Goal: Task Accomplishment & Management: Complete application form

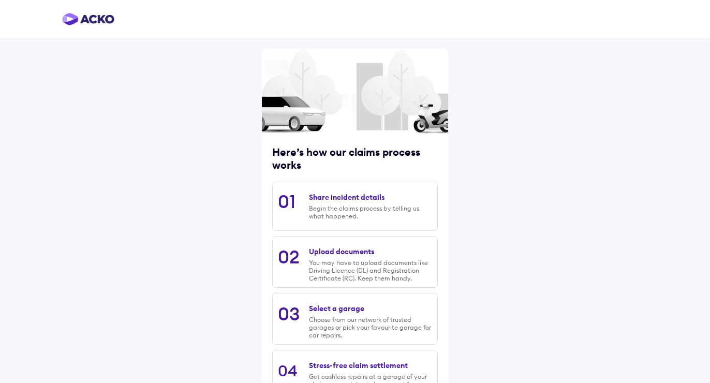
scroll to position [81, 0]
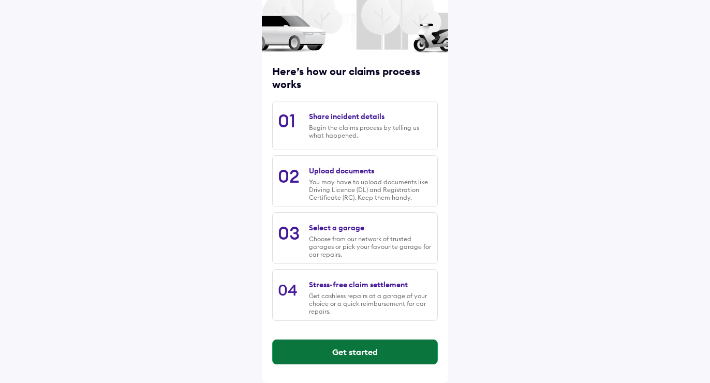
click at [337, 350] on button "Get started" at bounding box center [355, 351] width 165 height 25
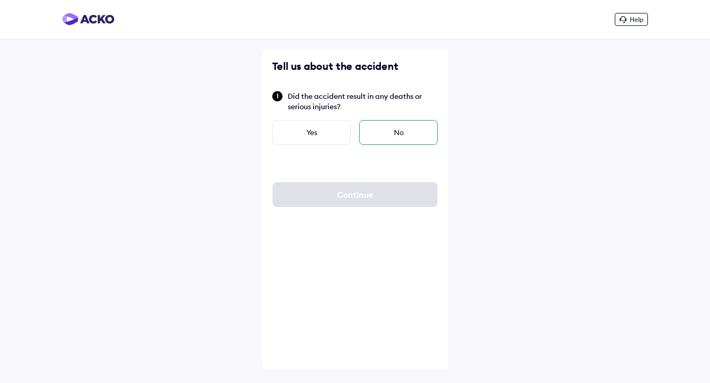
click at [412, 133] on div "No" at bounding box center [398, 132] width 79 height 25
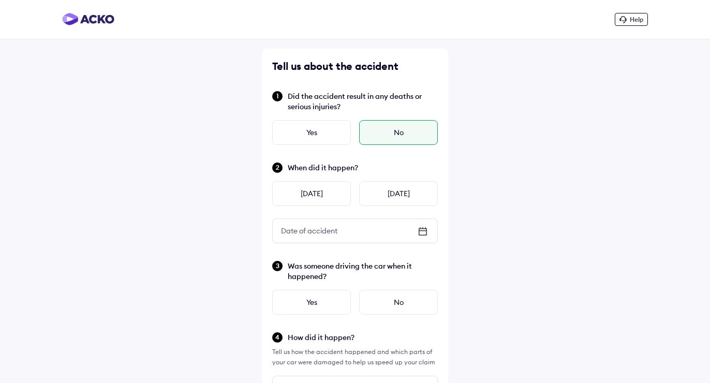
click at [340, 235] on div "Date of accident" at bounding box center [309, 230] width 73 height 19
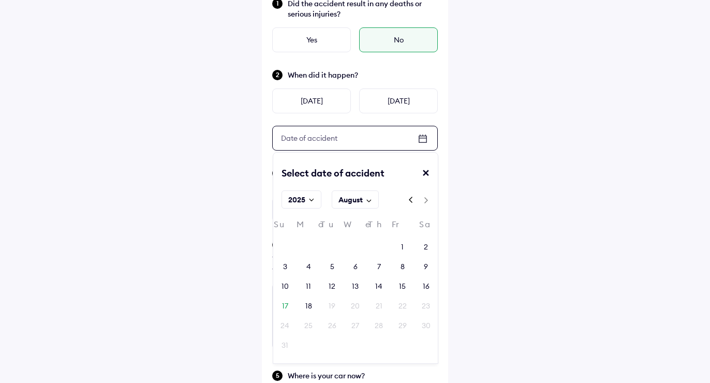
scroll to position [97, 0]
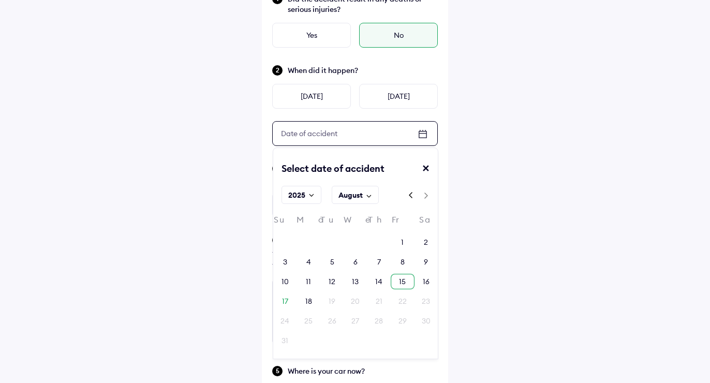
click at [400, 280] on div "15" at bounding box center [402, 281] width 7 height 10
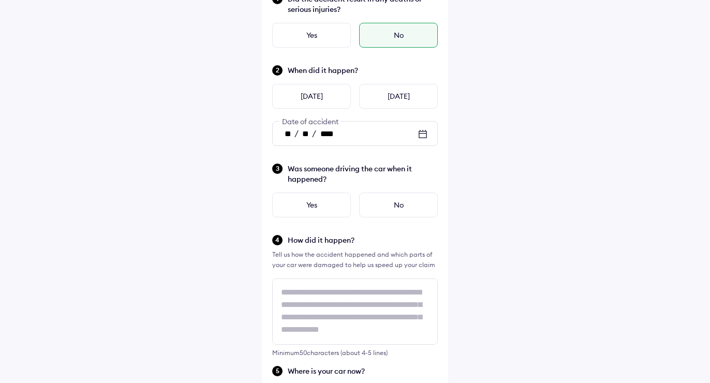
scroll to position [5, 0]
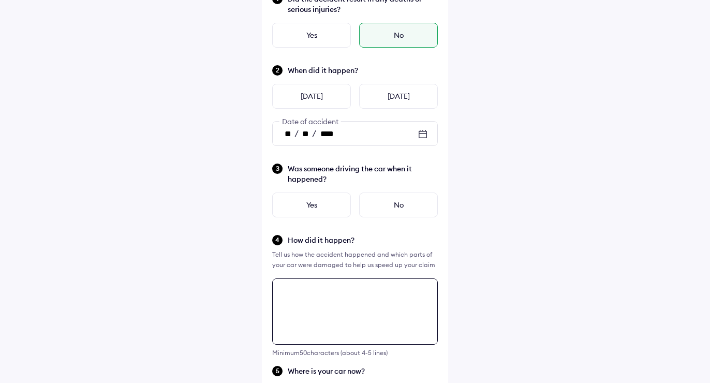
click at [391, 298] on div "Tell us about the accident Did the accident result in any deaths or serious inj…" at bounding box center [355, 344] width 186 height 787
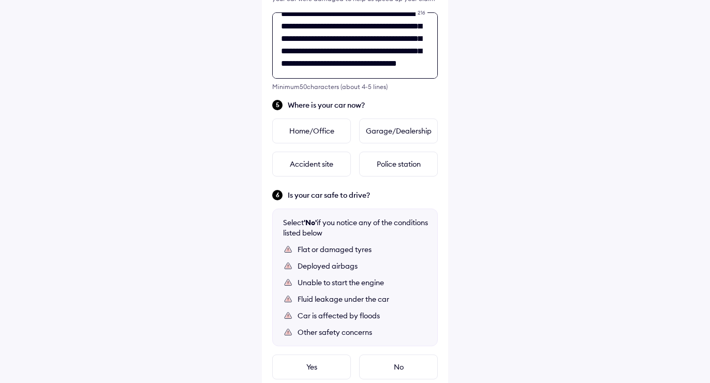
scroll to position [29, 0]
type textarea "**********"
click at [334, 133] on div "Home/Office" at bounding box center [311, 131] width 79 height 25
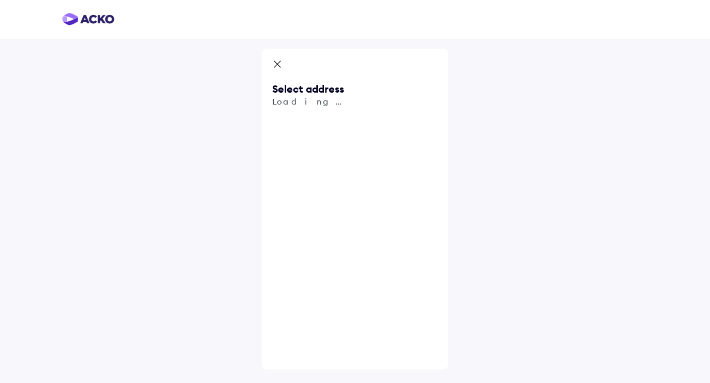
scroll to position [0, 0]
click at [329, 152] on span "Use my current location" at bounding box center [363, 160] width 150 height 34
click at [345, 121] on input "text" at bounding box center [355, 121] width 166 height 24
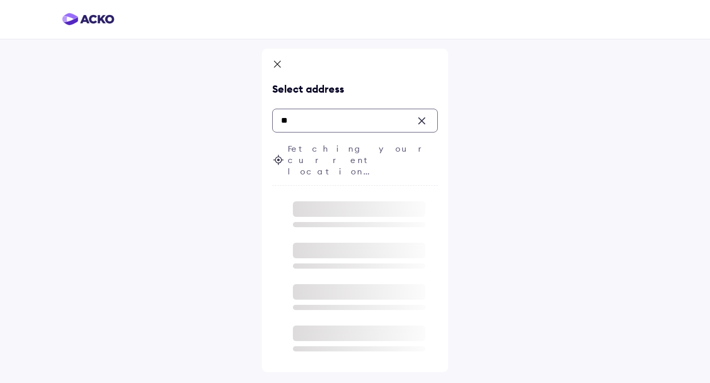
type input "*"
type input "*****"
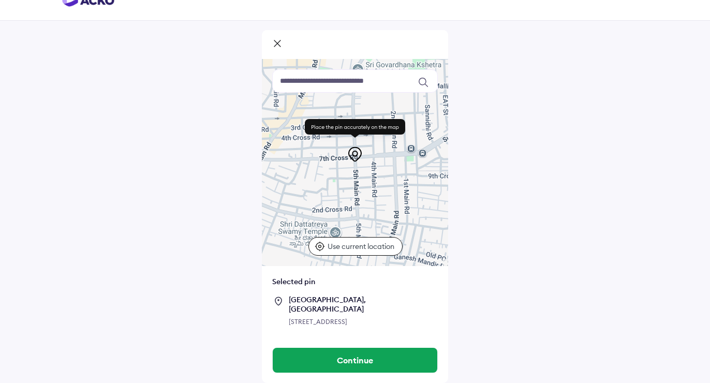
scroll to position [20, 0]
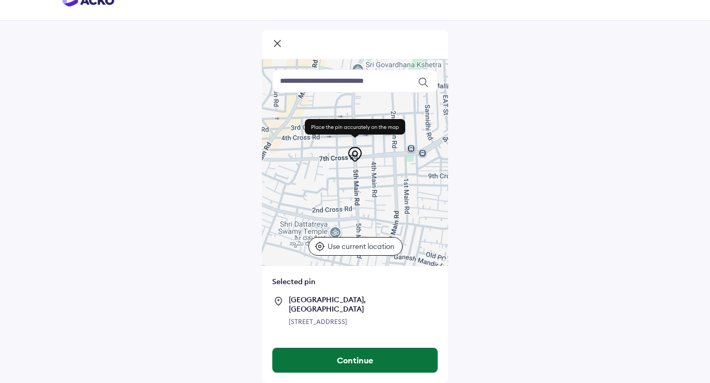
click at [359, 362] on button "Continue" at bounding box center [355, 360] width 165 height 25
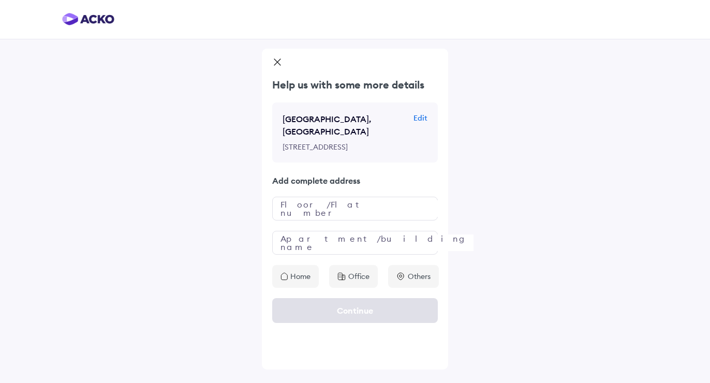
scroll to position [0, 0]
click at [294, 220] on input "text" at bounding box center [355, 209] width 166 height 24
type input "**********"
click at [289, 255] on input "text" at bounding box center [355, 243] width 166 height 24
type input "**********"
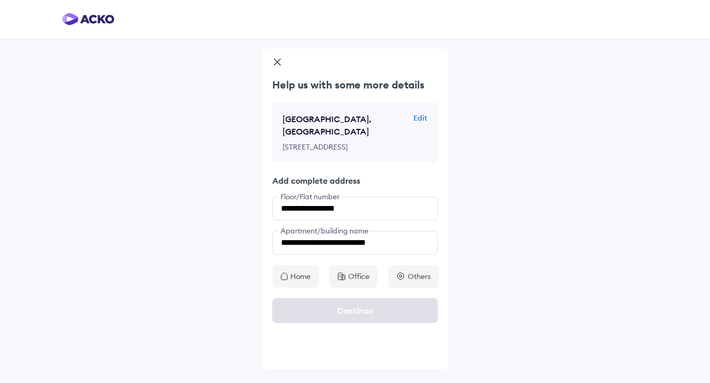
click at [296, 282] on p "Home" at bounding box center [300, 276] width 20 height 10
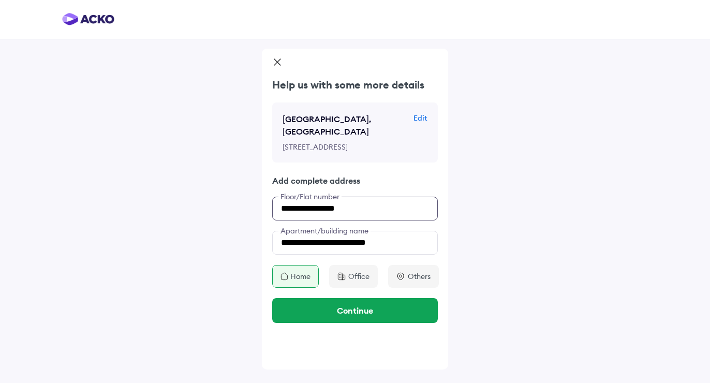
click at [374, 220] on input "**********" at bounding box center [355, 209] width 166 height 24
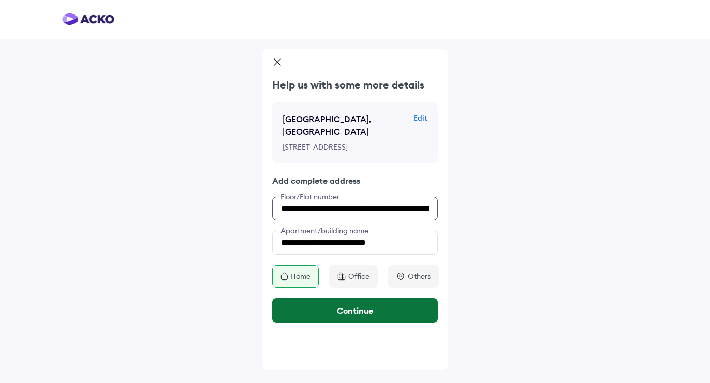
type input "**********"
click at [353, 323] on button "Continue" at bounding box center [355, 310] width 166 height 25
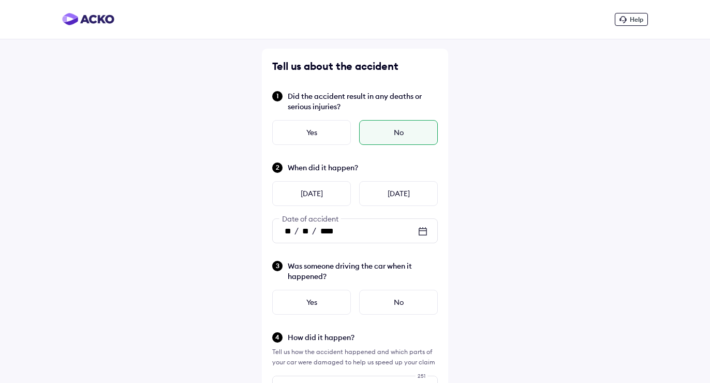
scroll to position [462, 0]
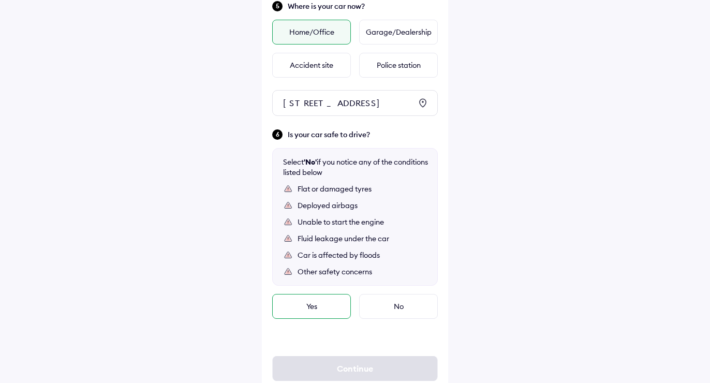
click at [323, 319] on div "Yes" at bounding box center [311, 306] width 79 height 25
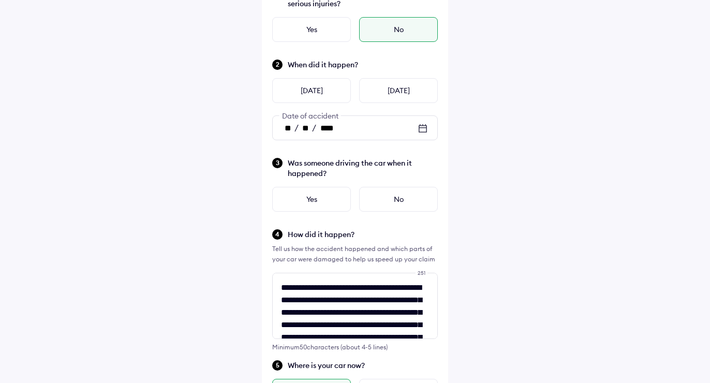
scroll to position [48, 0]
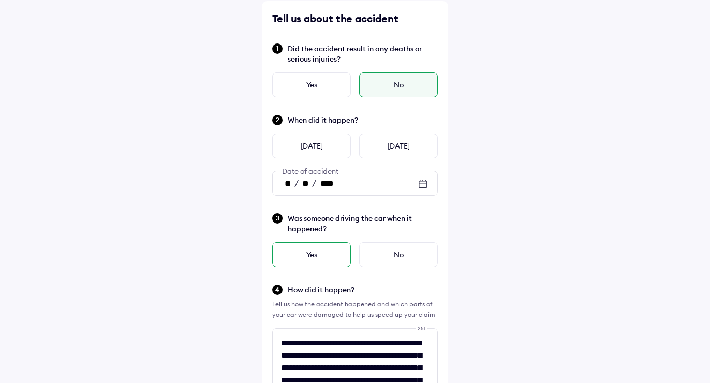
click at [314, 256] on div "Yes" at bounding box center [311, 254] width 79 height 25
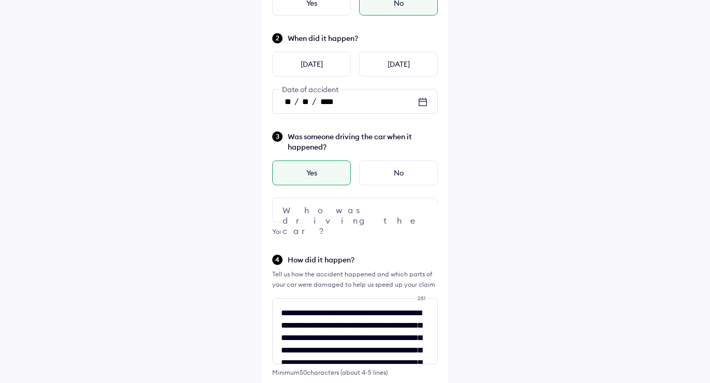
scroll to position [156, 0]
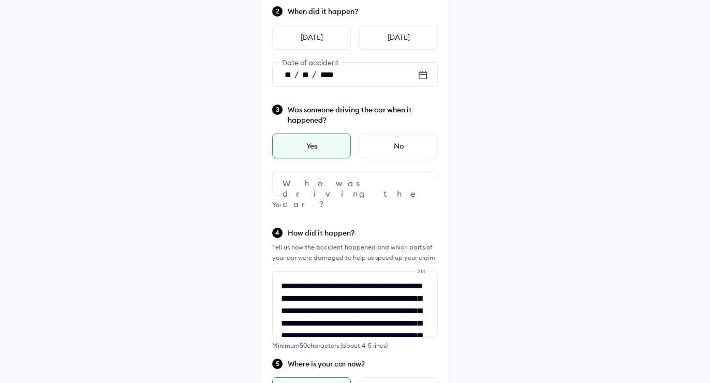
click at [360, 185] on div at bounding box center [355, 183] width 166 height 25
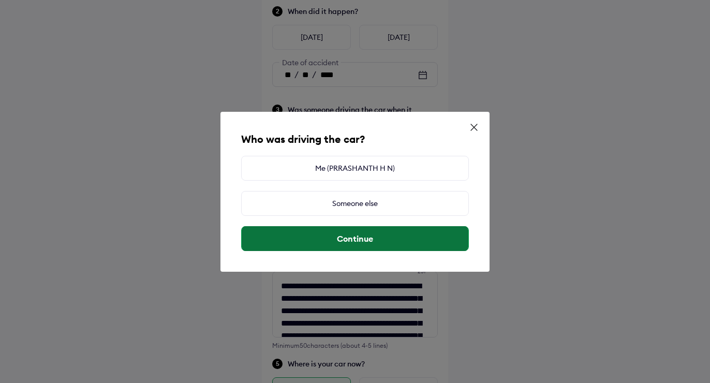
click at [358, 238] on button "Continue" at bounding box center [355, 238] width 227 height 25
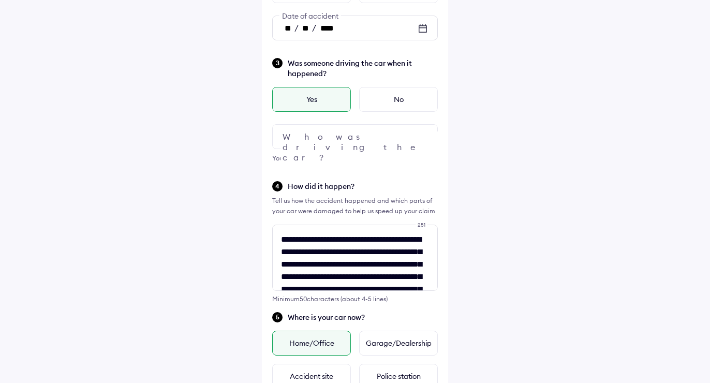
scroll to position [202, 0]
click at [405, 138] on div at bounding box center [355, 137] width 166 height 25
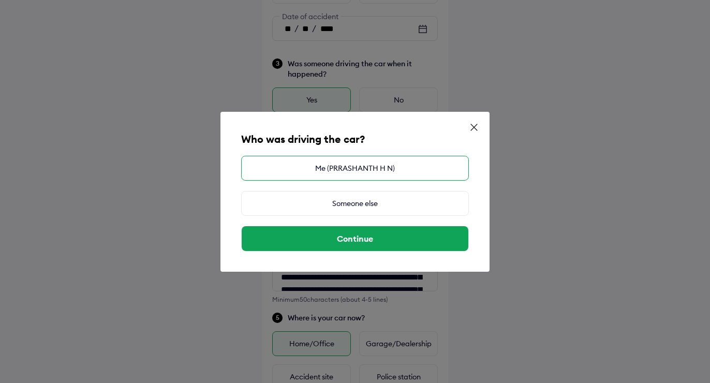
click at [374, 172] on div "Me (PRRASHANTH H N)" at bounding box center [355, 168] width 228 height 25
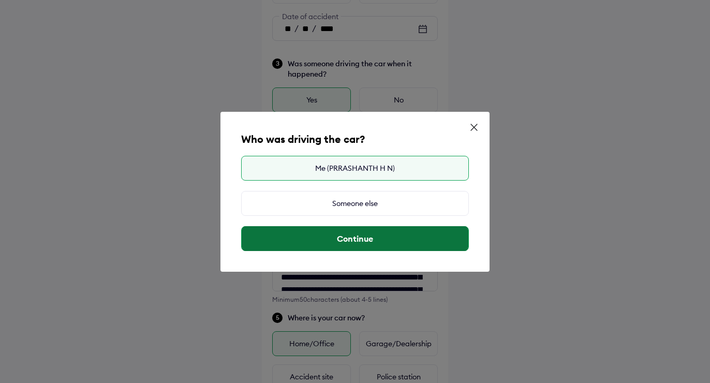
click at [374, 240] on button "Continue" at bounding box center [355, 238] width 227 height 25
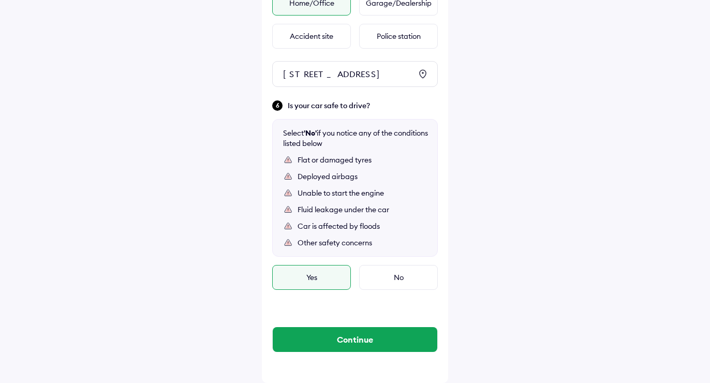
scroll to position [562, 0]
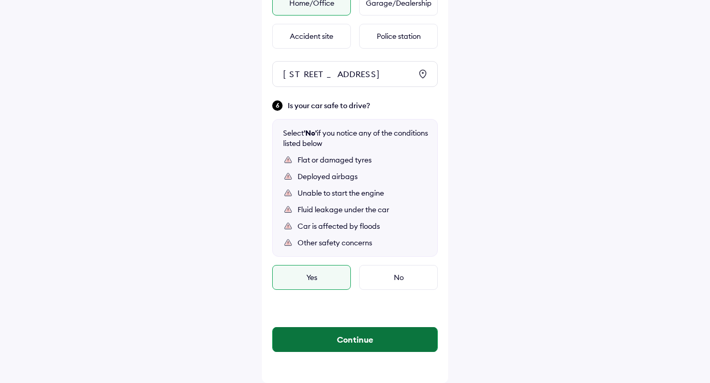
click at [377, 337] on button "Continue" at bounding box center [355, 339] width 165 height 25
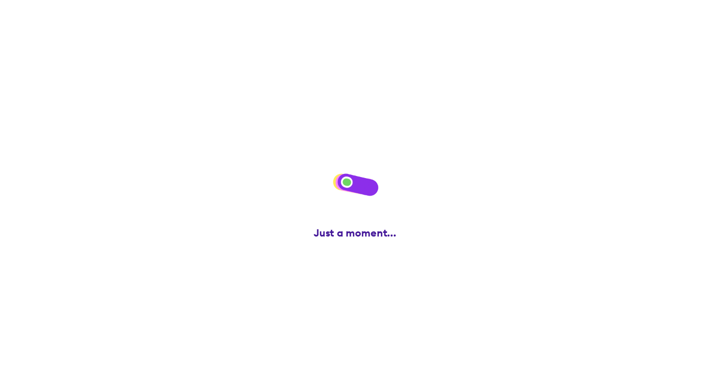
scroll to position [0, 0]
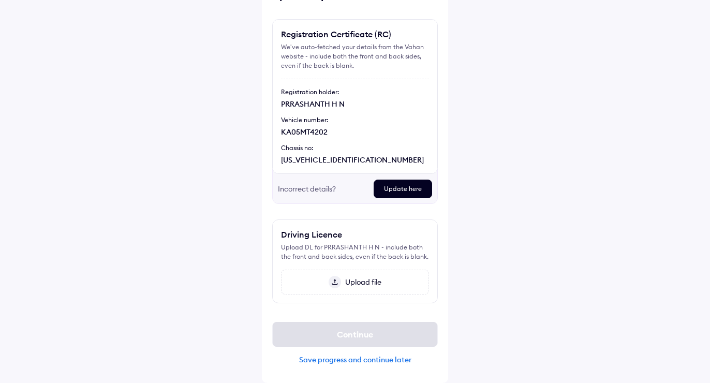
scroll to position [71, 0]
click at [149, 250] on div "Help Upload important documents Registration Certificate (RC) We've auto-fetche…" at bounding box center [355, 156] width 710 height 454
click at [421, 279] on div "Upload file" at bounding box center [355, 282] width 148 height 25
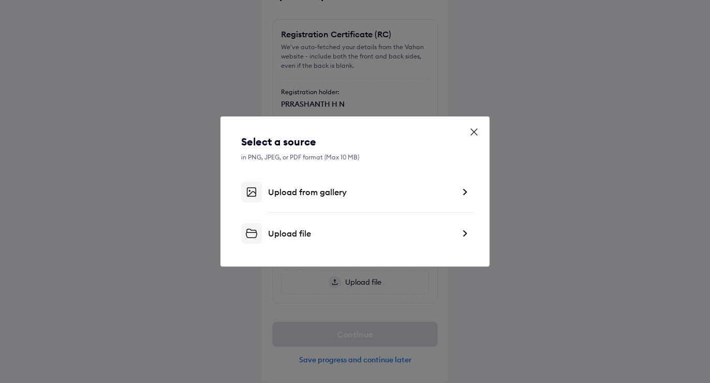
click at [385, 240] on div "Upload file" at bounding box center [355, 233] width 228 height 21
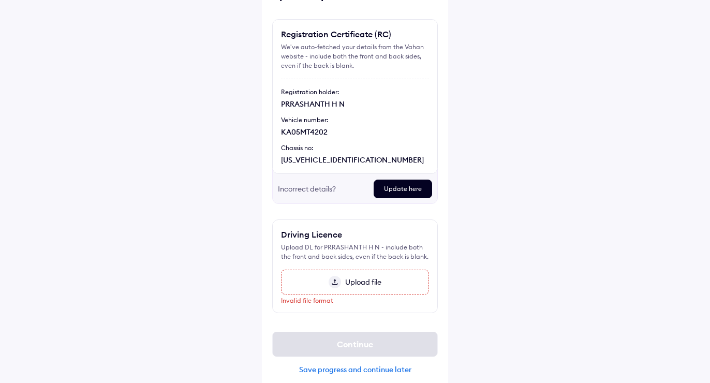
click at [372, 282] on span "Upload file" at bounding box center [361, 281] width 40 height 9
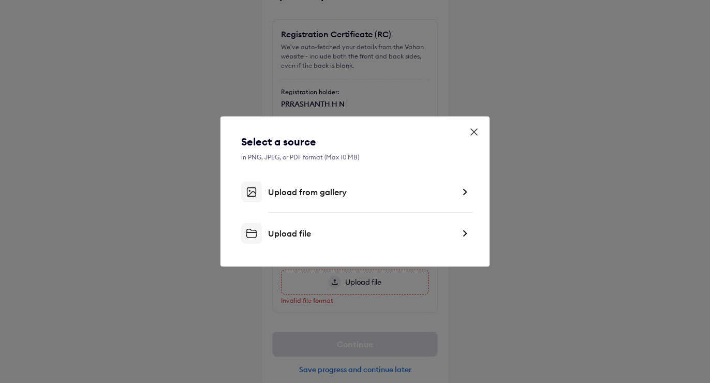
click at [324, 227] on div "Upload file" at bounding box center [355, 233] width 228 height 21
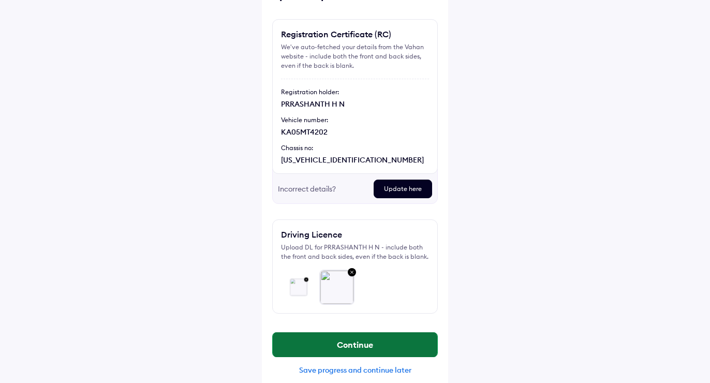
click at [392, 344] on button "Continue" at bounding box center [355, 344] width 165 height 25
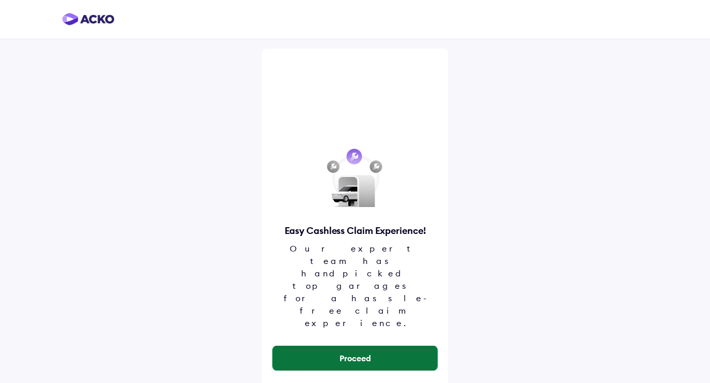
click at [381, 346] on button "Proceed" at bounding box center [355, 358] width 165 height 25
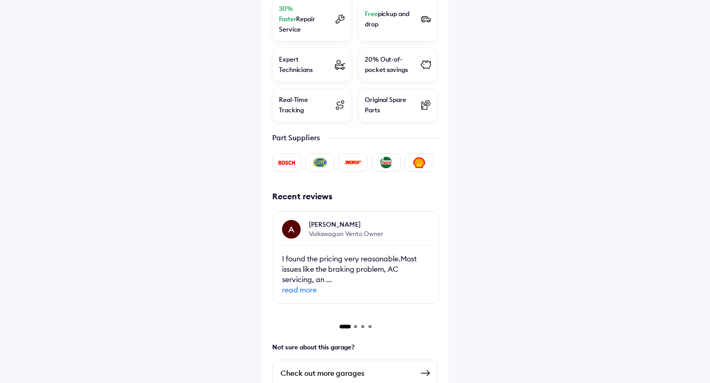
scroll to position [350, 0]
click at [426, 366] on img at bounding box center [425, 372] width 12 height 12
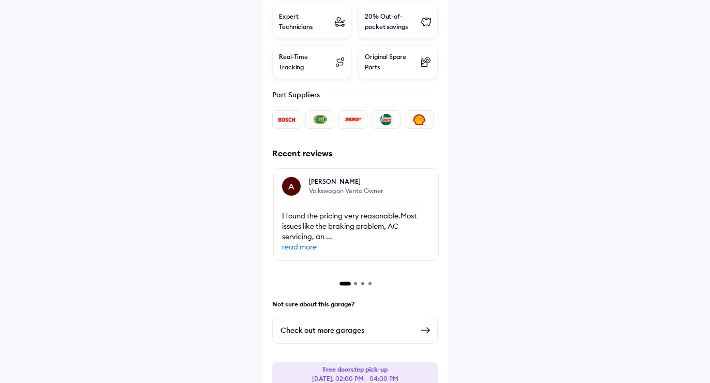
scroll to position [392, 0]
click at [425, 324] on img at bounding box center [425, 330] width 12 height 12
click at [349, 324] on div "Check out more garages" at bounding box center [346, 330] width 132 height 12
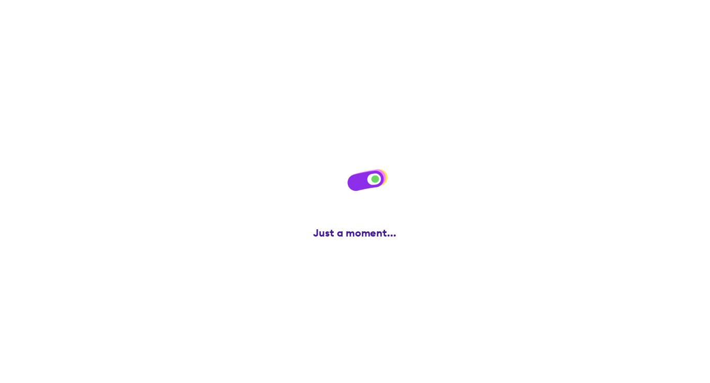
scroll to position [0, 0]
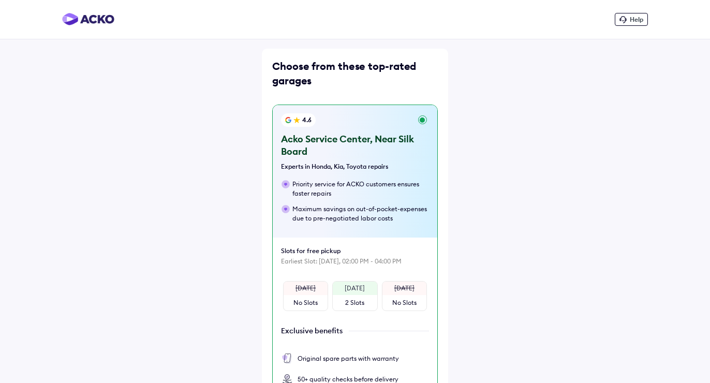
click at [362, 291] on div "[DATE]" at bounding box center [355, 288] width 20 height 9
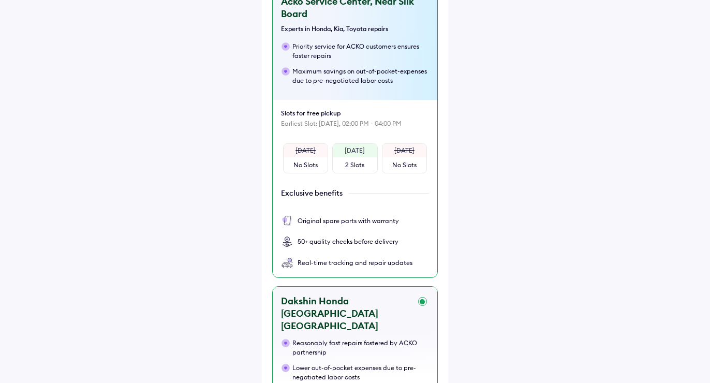
scroll to position [54, 0]
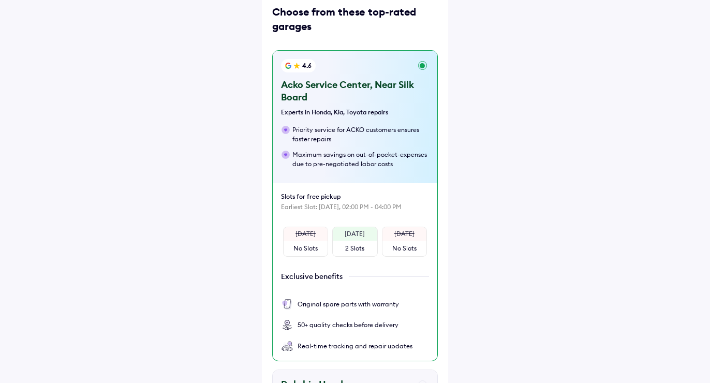
click at [388, 140] on div "Priority service for ACKO customers ensures faster repairs" at bounding box center [360, 134] width 137 height 19
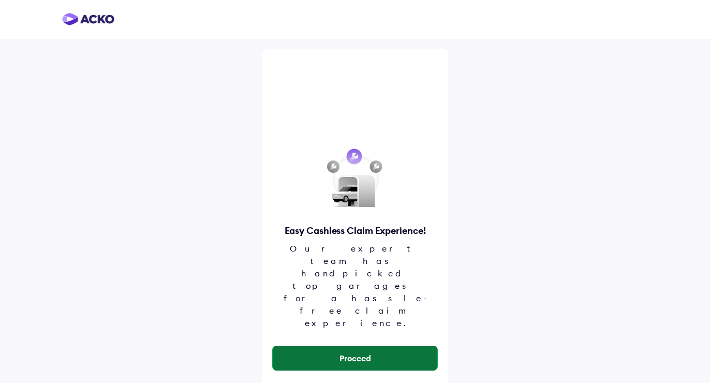
click at [371, 346] on button "Proceed" at bounding box center [355, 358] width 165 height 25
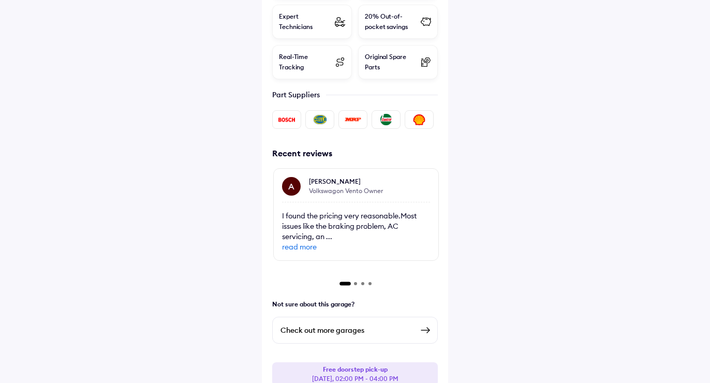
scroll to position [392, 0]
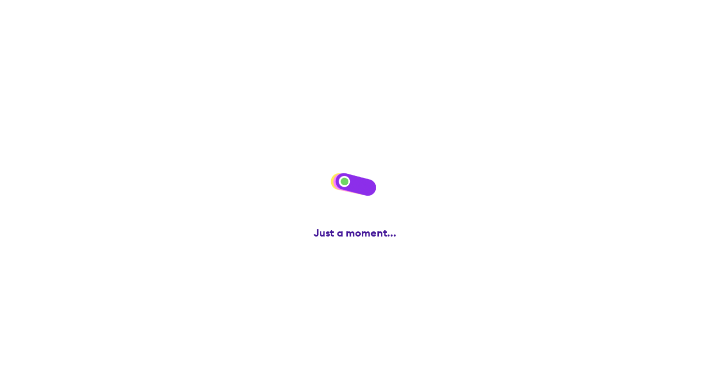
scroll to position [0, 0]
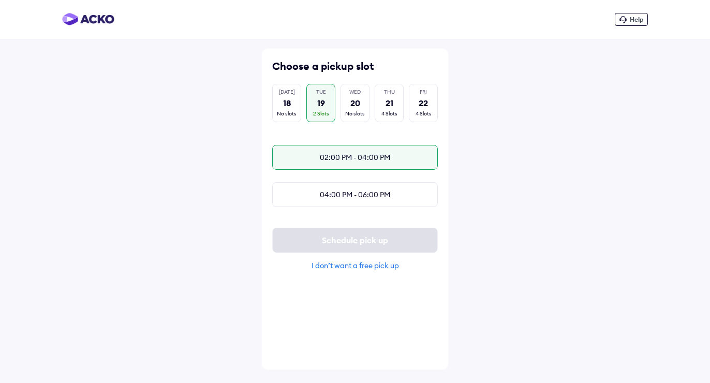
click at [378, 155] on div "02:00 PM - 04:00 PM" at bounding box center [355, 157] width 166 height 25
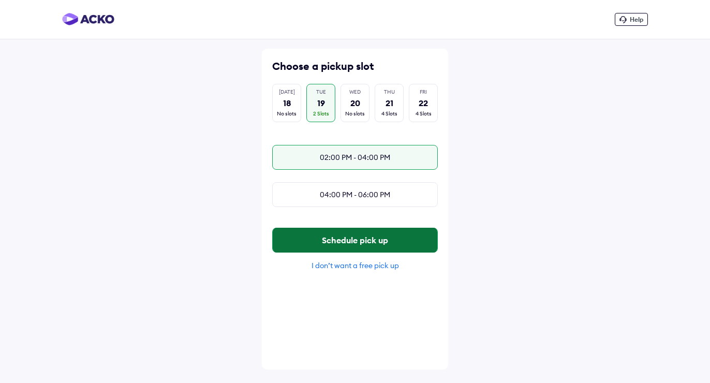
click at [379, 244] on button "Schedule pick up" at bounding box center [355, 240] width 165 height 25
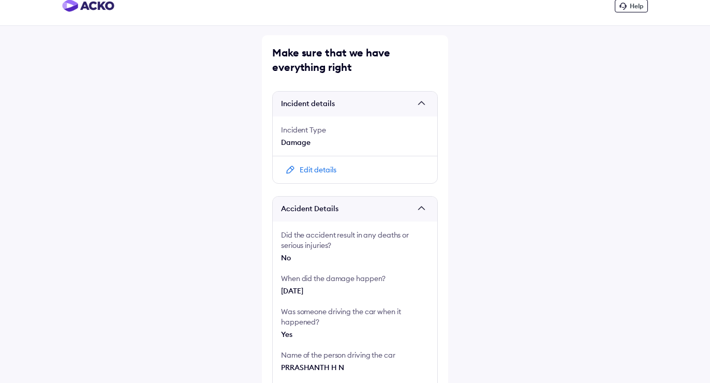
scroll to position [13, 0]
click at [331, 171] on div "Edit details" at bounding box center [318, 170] width 37 height 10
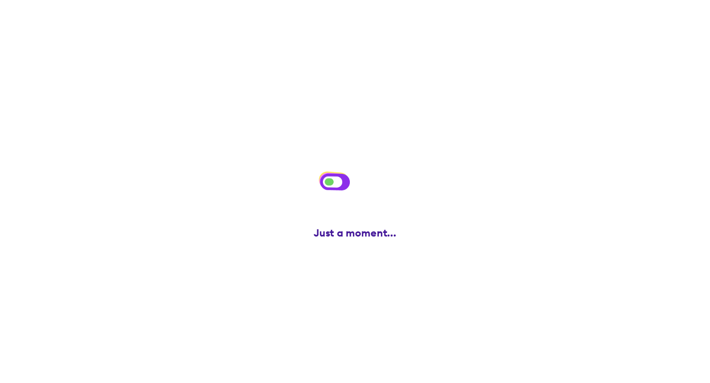
scroll to position [0, 0]
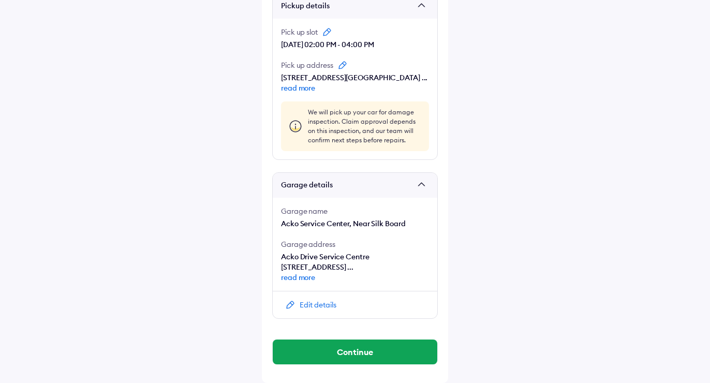
scroll to position [743, 0]
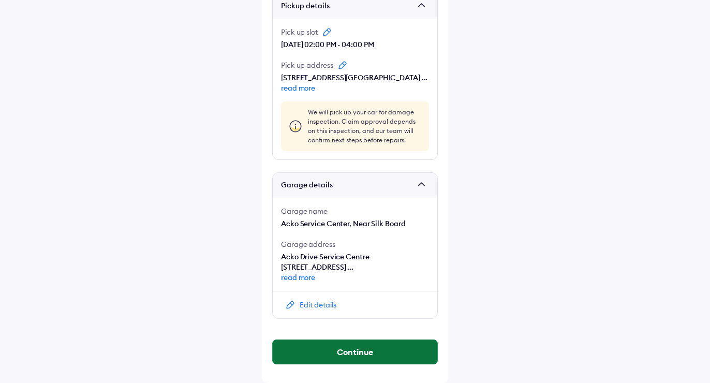
click at [357, 354] on button "Continue" at bounding box center [355, 351] width 165 height 25
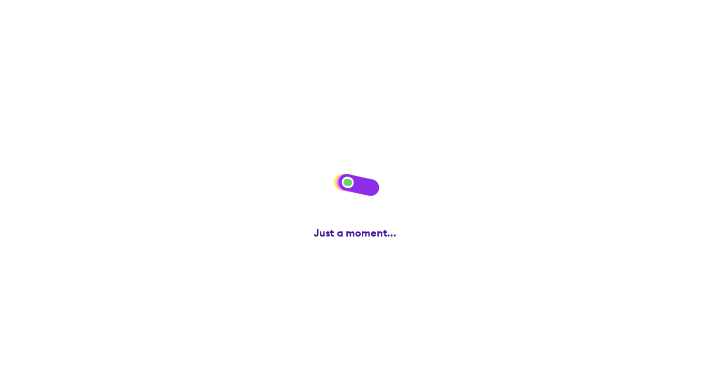
scroll to position [0, 0]
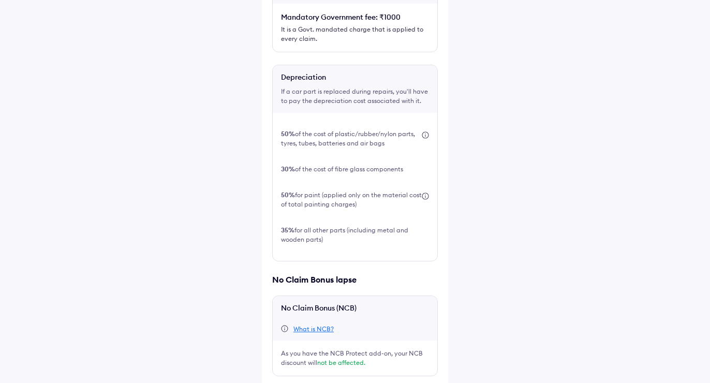
scroll to position [301, 0]
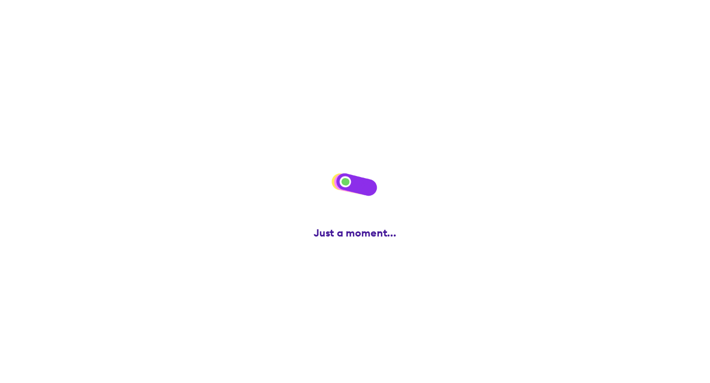
scroll to position [0, 0]
